Goal: Transaction & Acquisition: Book appointment/travel/reservation

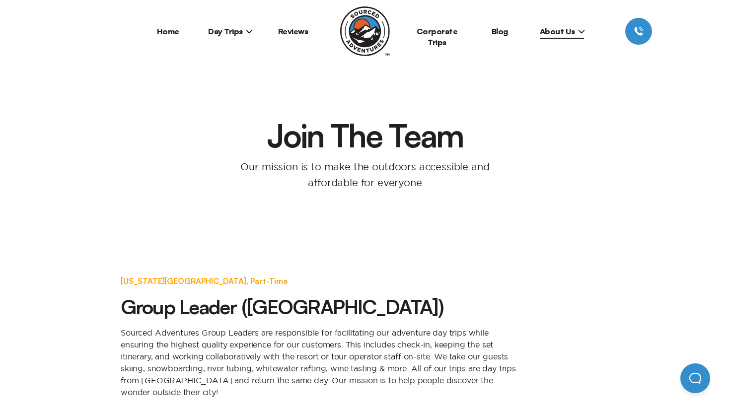
click at [546, 32] on span "About Us" at bounding box center [562, 31] width 45 height 10
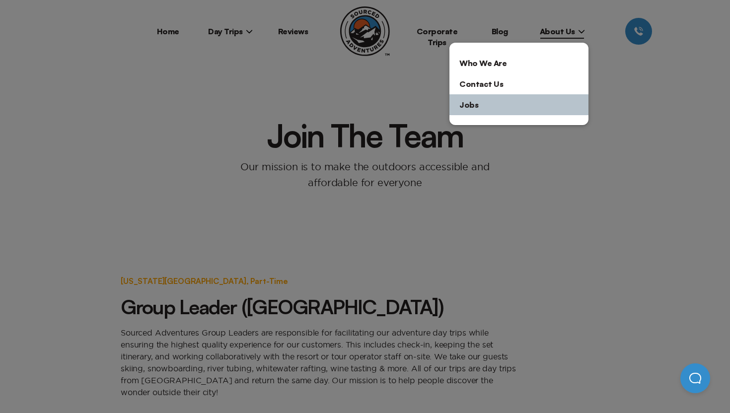
click at [243, 30] on div at bounding box center [365, 206] width 730 height 413
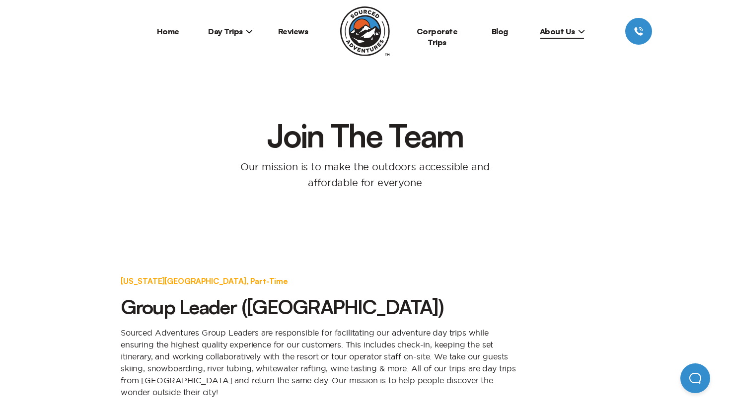
click at [240, 30] on span "Day Trips" at bounding box center [230, 31] width 45 height 10
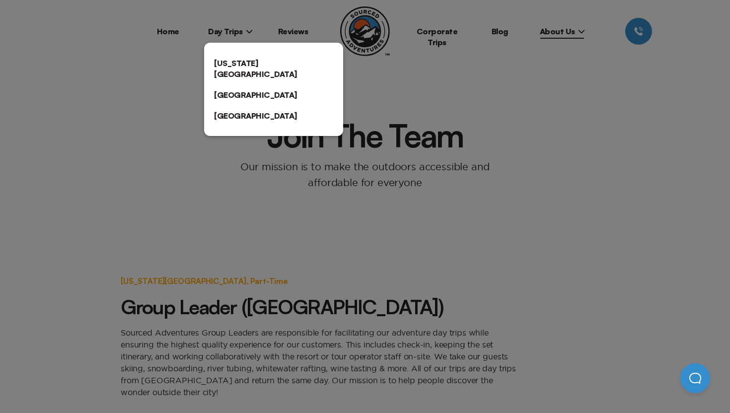
click at [237, 57] on link "[US_STATE][GEOGRAPHIC_DATA]" at bounding box center [273, 69] width 139 height 32
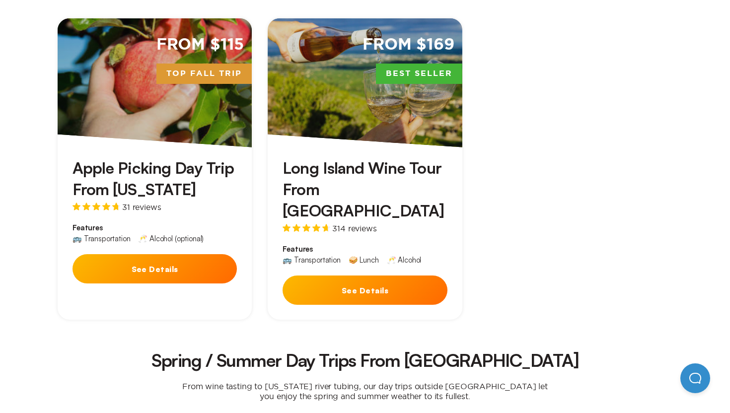
scroll to position [355, 0]
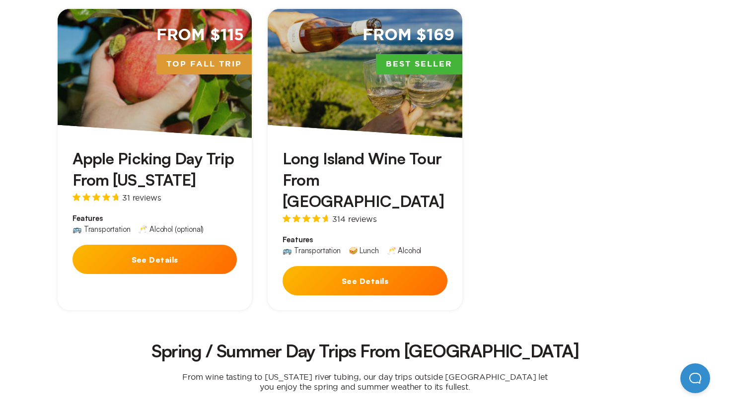
click at [217, 116] on div "From $115 Top Fall Trip" at bounding box center [155, 73] width 194 height 129
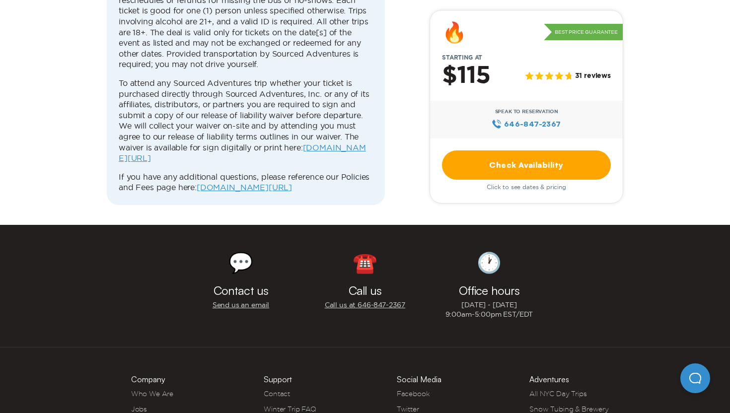
scroll to position [3171, 0]
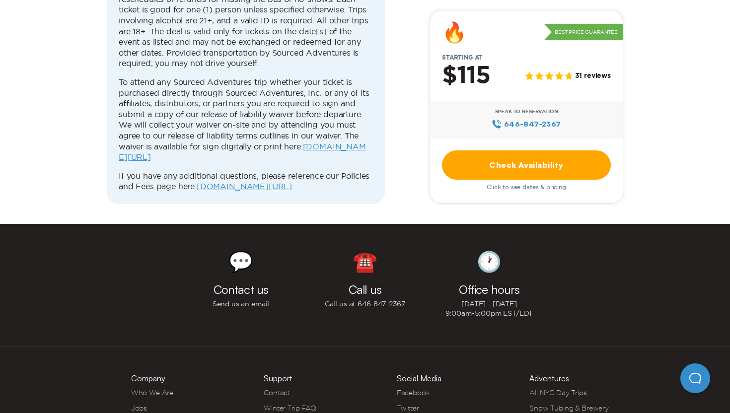
click at [358, 270] on div "☎️ Call us Call us at 646‍-847‍-2367" at bounding box center [365, 285] width 124 height 82
click at [358, 299] on link "Call us at 646‍-847‍-2367" at bounding box center [365, 303] width 80 height 9
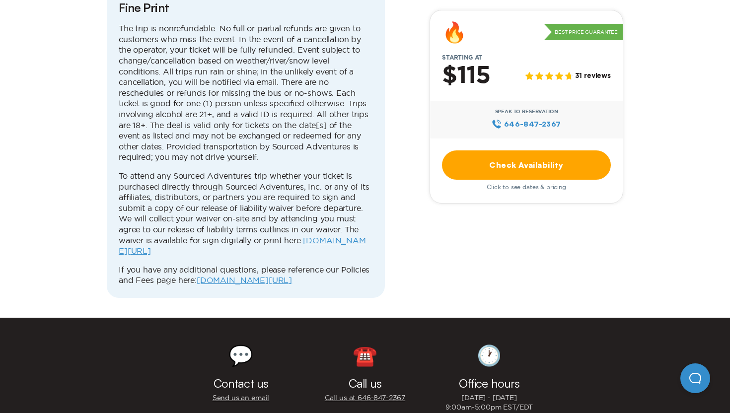
scroll to position [3323, 0]
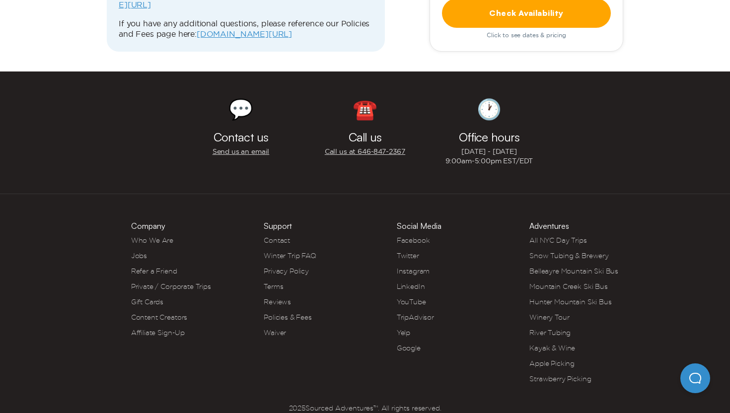
click at [277, 222] on h3 "Support" at bounding box center [278, 226] width 28 height 8
click at [278, 236] on link "Contact" at bounding box center [277, 240] width 26 height 8
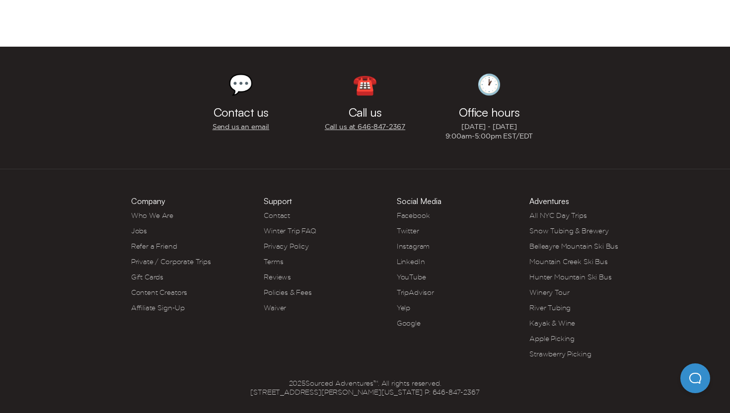
scroll to position [484, 0]
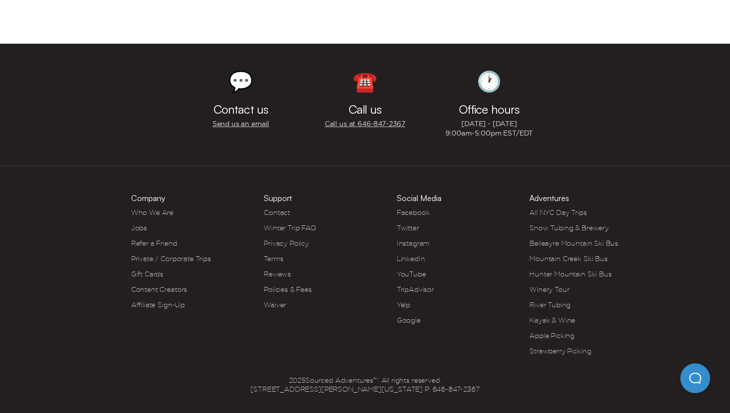
click at [490, 111] on h3 "Office hours" at bounding box center [489, 109] width 61 height 12
click at [284, 286] on link "Policies & Fees" at bounding box center [288, 289] width 48 height 8
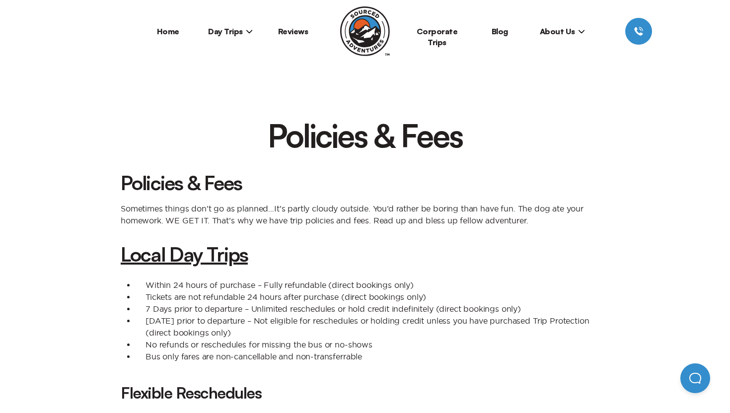
click at [244, 27] on span "Day Trips" at bounding box center [230, 31] width 45 height 10
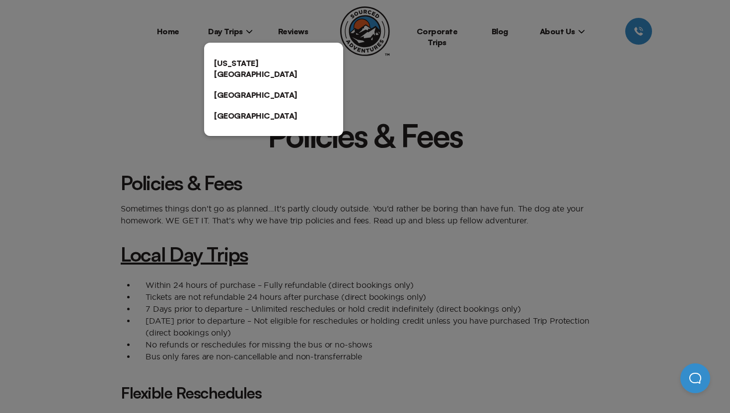
click at [563, 35] on div at bounding box center [365, 206] width 730 height 413
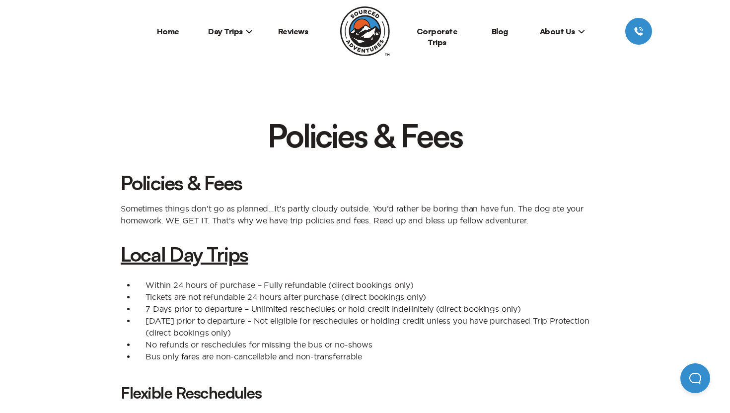
click at [563, 31] on span "About Us" at bounding box center [562, 31] width 45 height 10
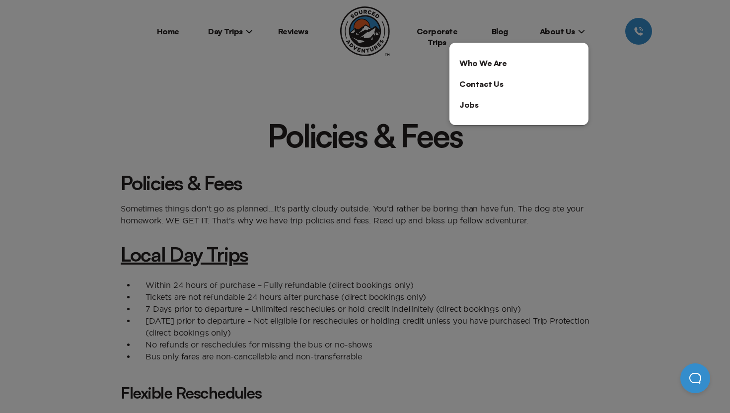
click at [581, 33] on div at bounding box center [365, 206] width 730 height 413
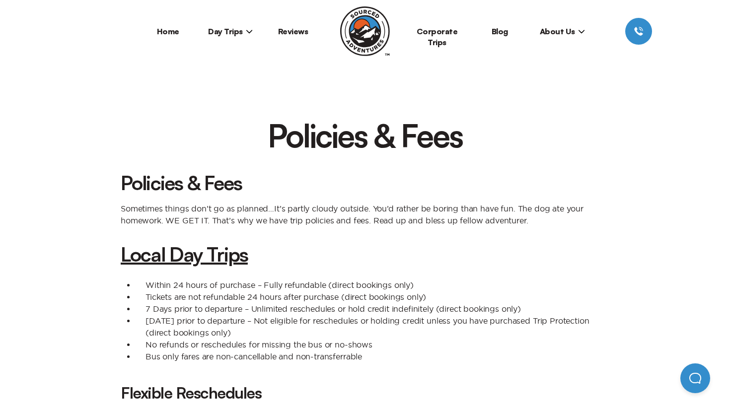
click at [581, 33] on icon at bounding box center [581, 31] width 7 height 7
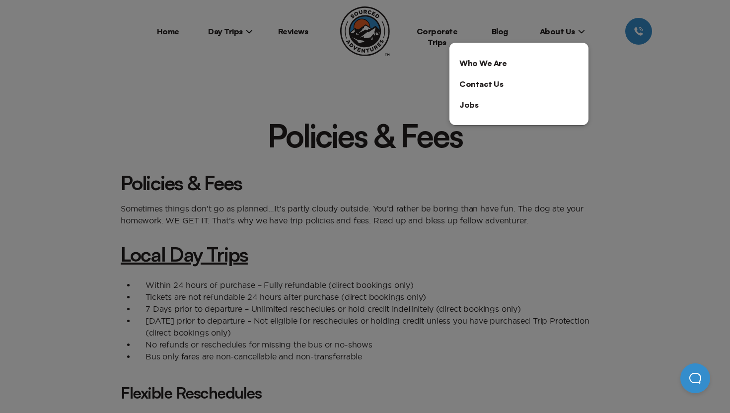
click at [179, 30] on div at bounding box center [365, 206] width 730 height 413
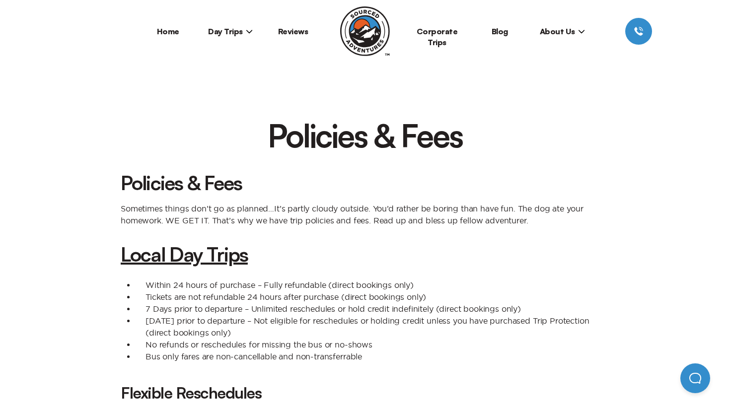
click at [300, 29] on link "Reviews" at bounding box center [293, 31] width 30 height 10
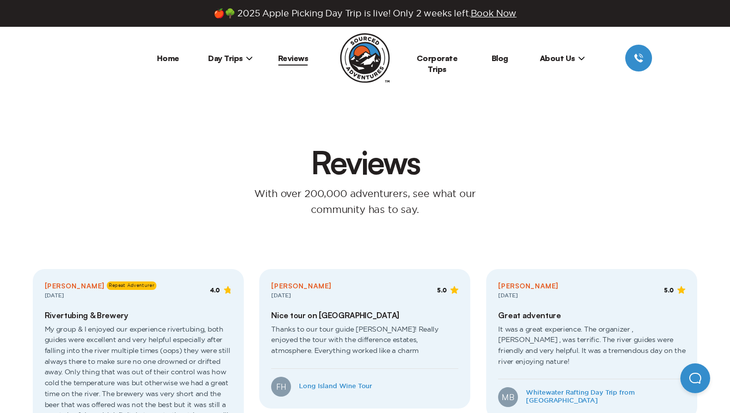
click at [244, 60] on span "Day Trips" at bounding box center [230, 58] width 45 height 10
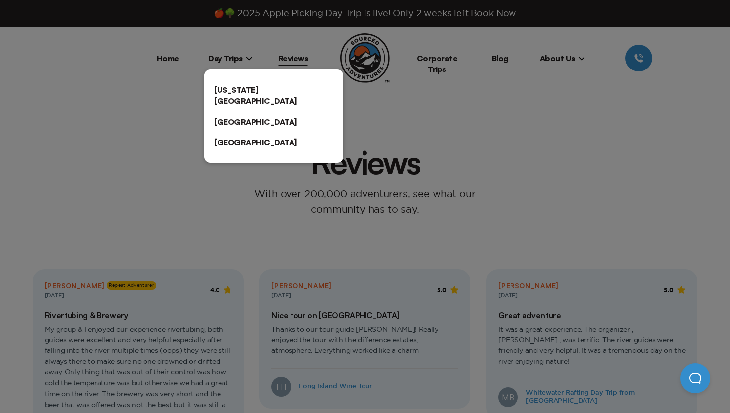
click at [187, 66] on div at bounding box center [365, 206] width 730 height 413
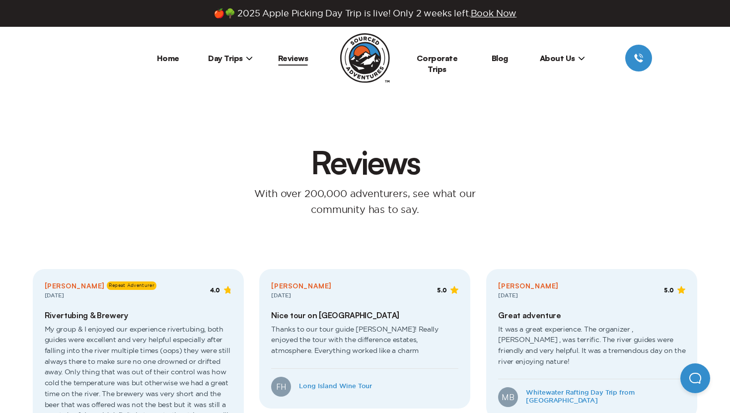
click at [169, 47] on li "Home" at bounding box center [168, 58] width 63 height 27
click at [169, 51] on li "Home" at bounding box center [168, 58] width 63 height 27
click at [169, 55] on link "Home" at bounding box center [168, 58] width 22 height 10
